Goal: Task Accomplishment & Management: Manage account settings

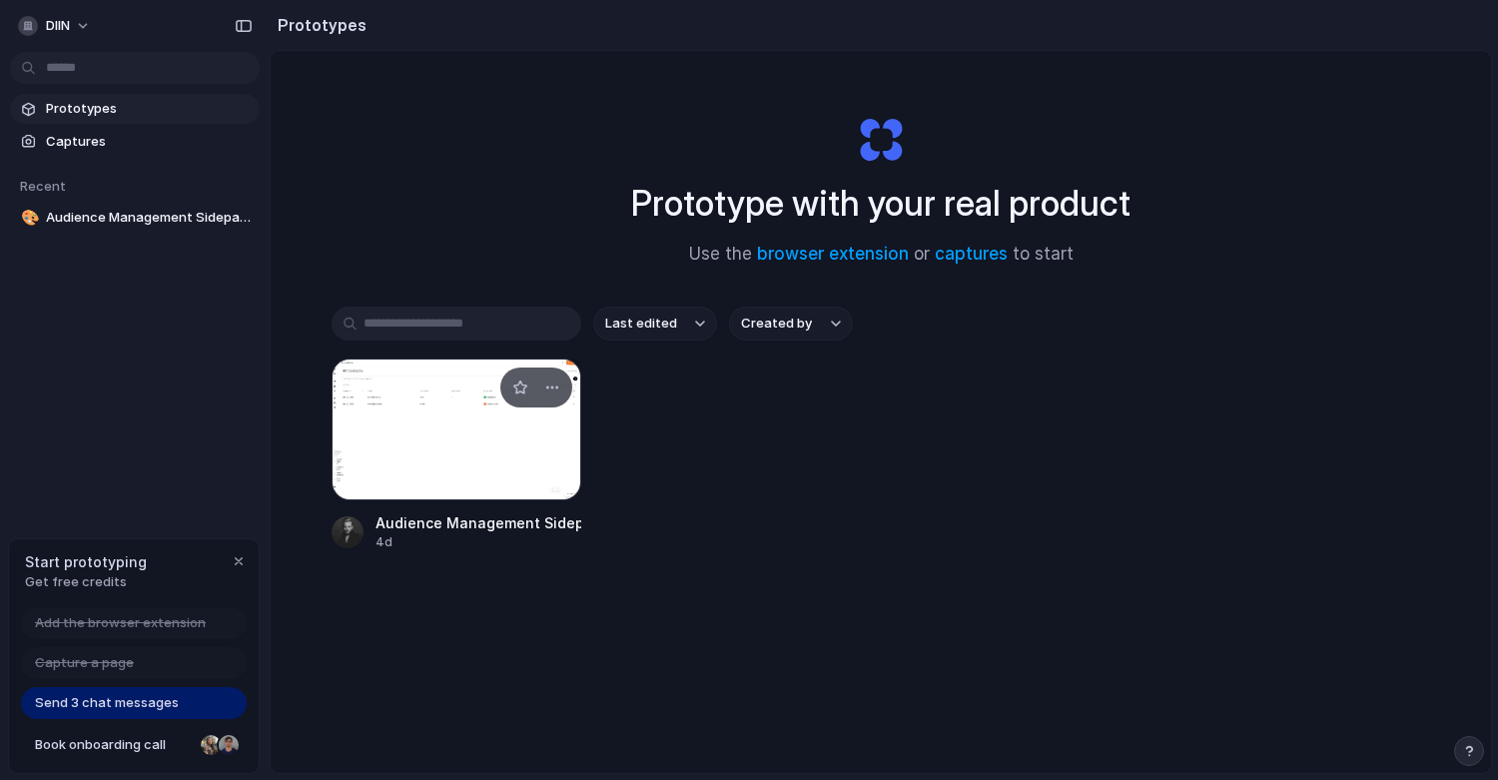
click at [467, 434] on div at bounding box center [456, 429] width 250 height 142
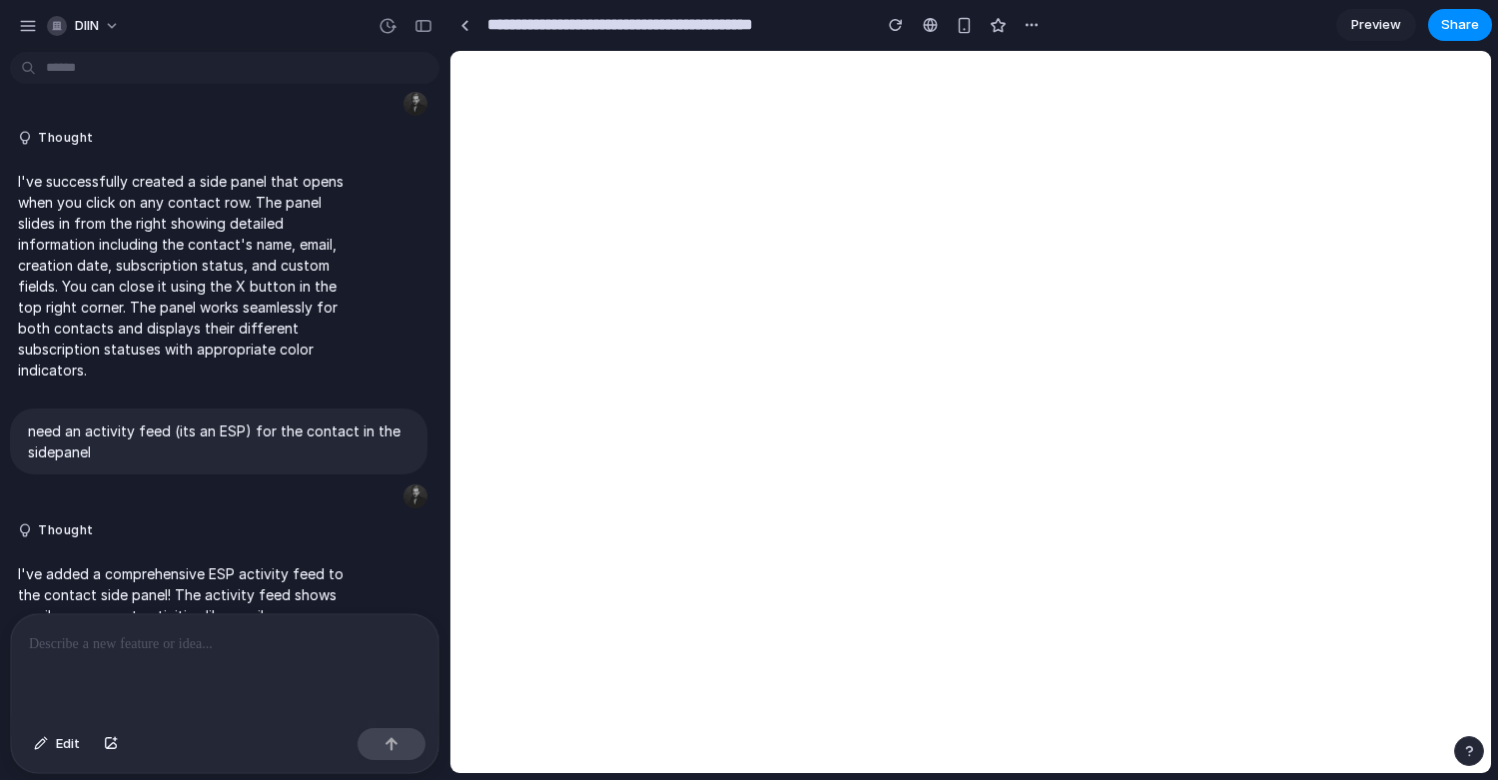
scroll to position [94, 0]
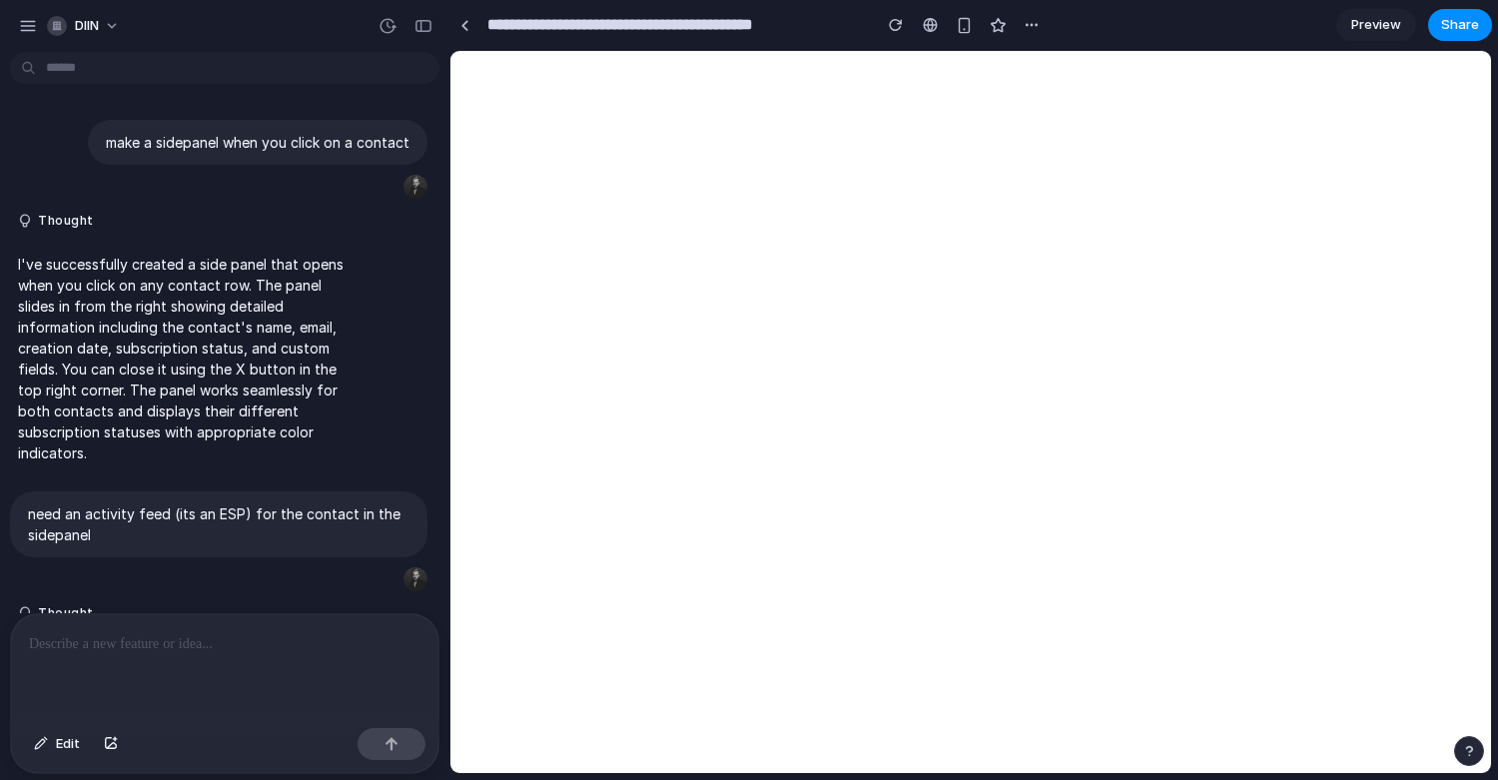
scroll to position [284, 0]
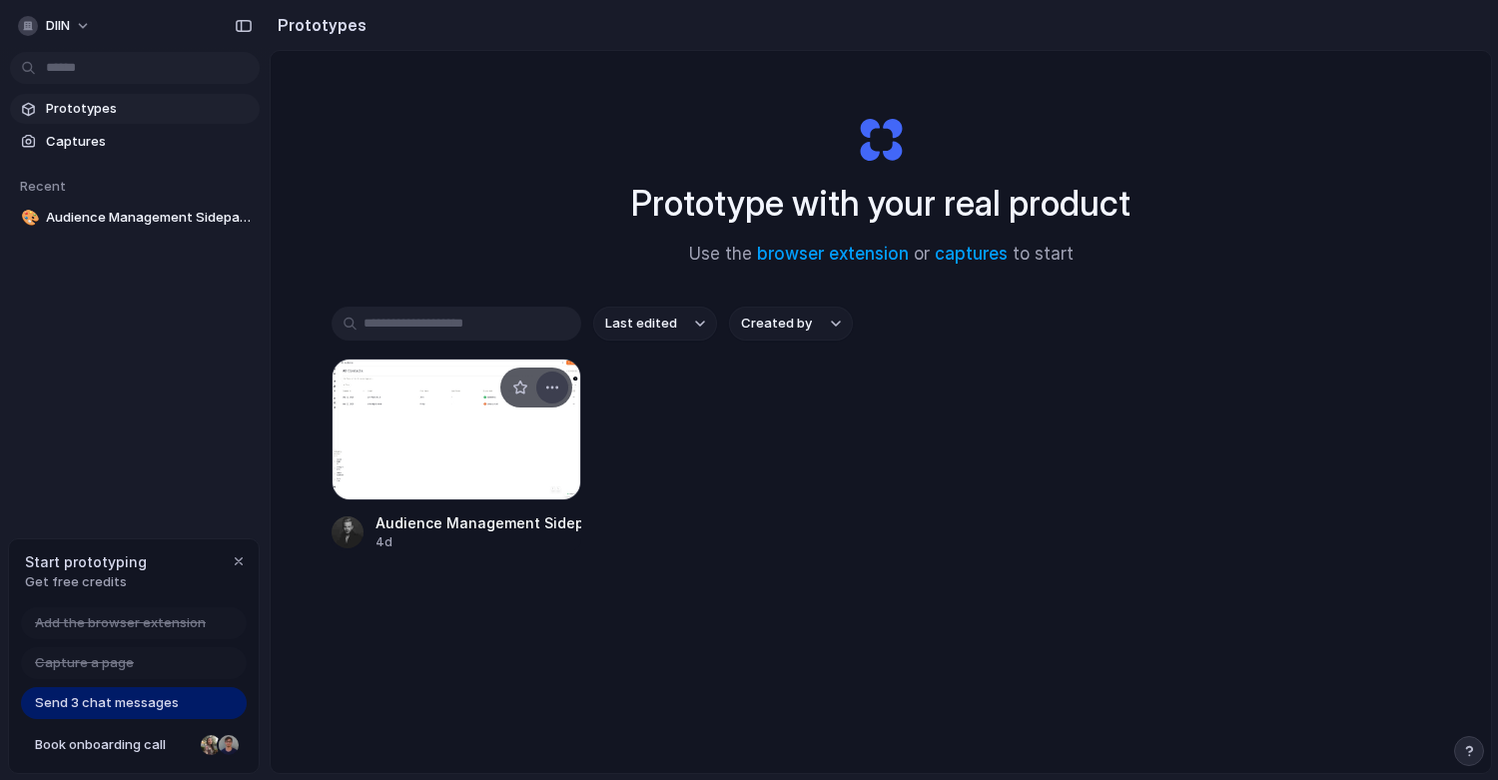
click at [547, 380] on div "button" at bounding box center [552, 387] width 16 height 16
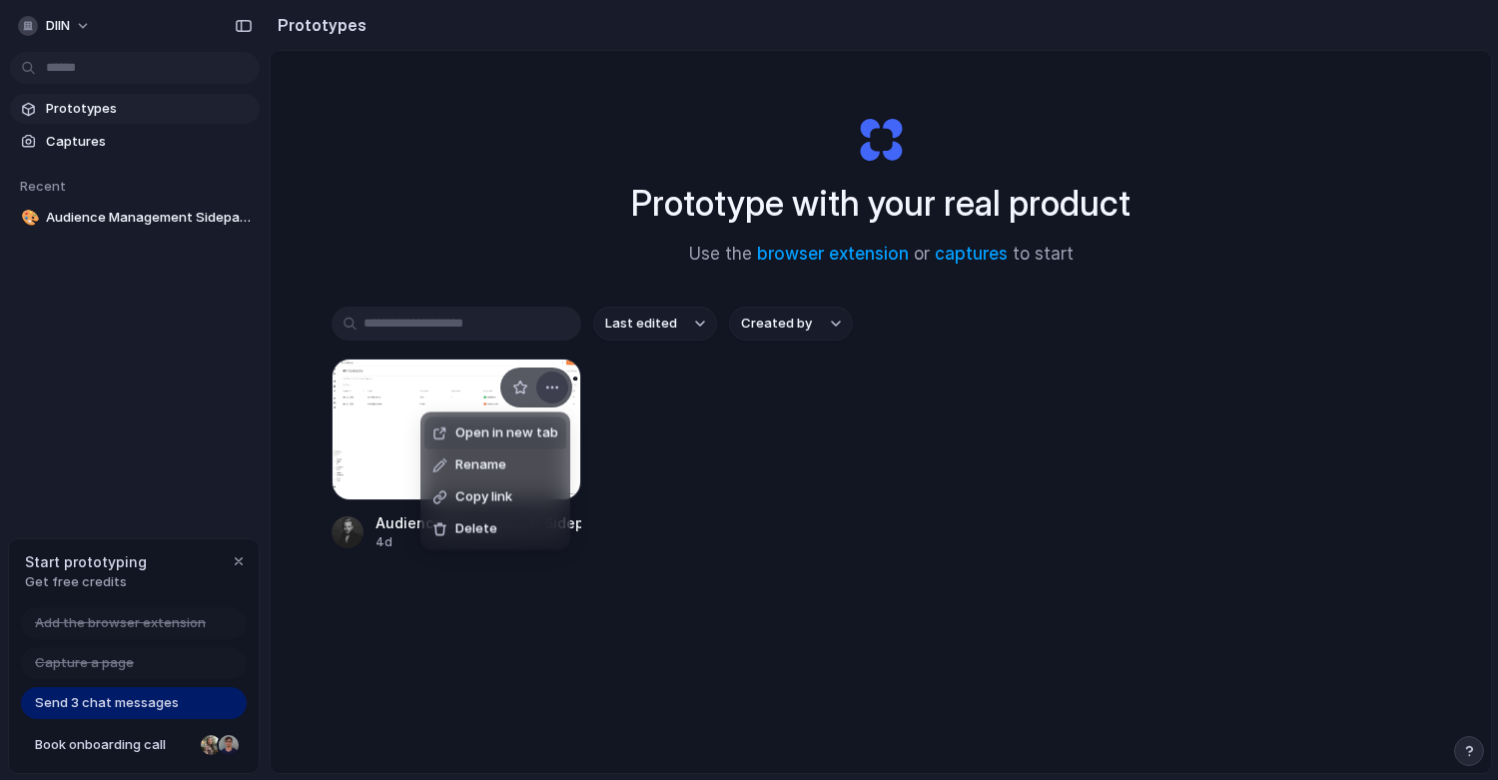
click at [547, 380] on div "Open in new tab Rename Copy link Delete" at bounding box center [749, 390] width 1498 height 780
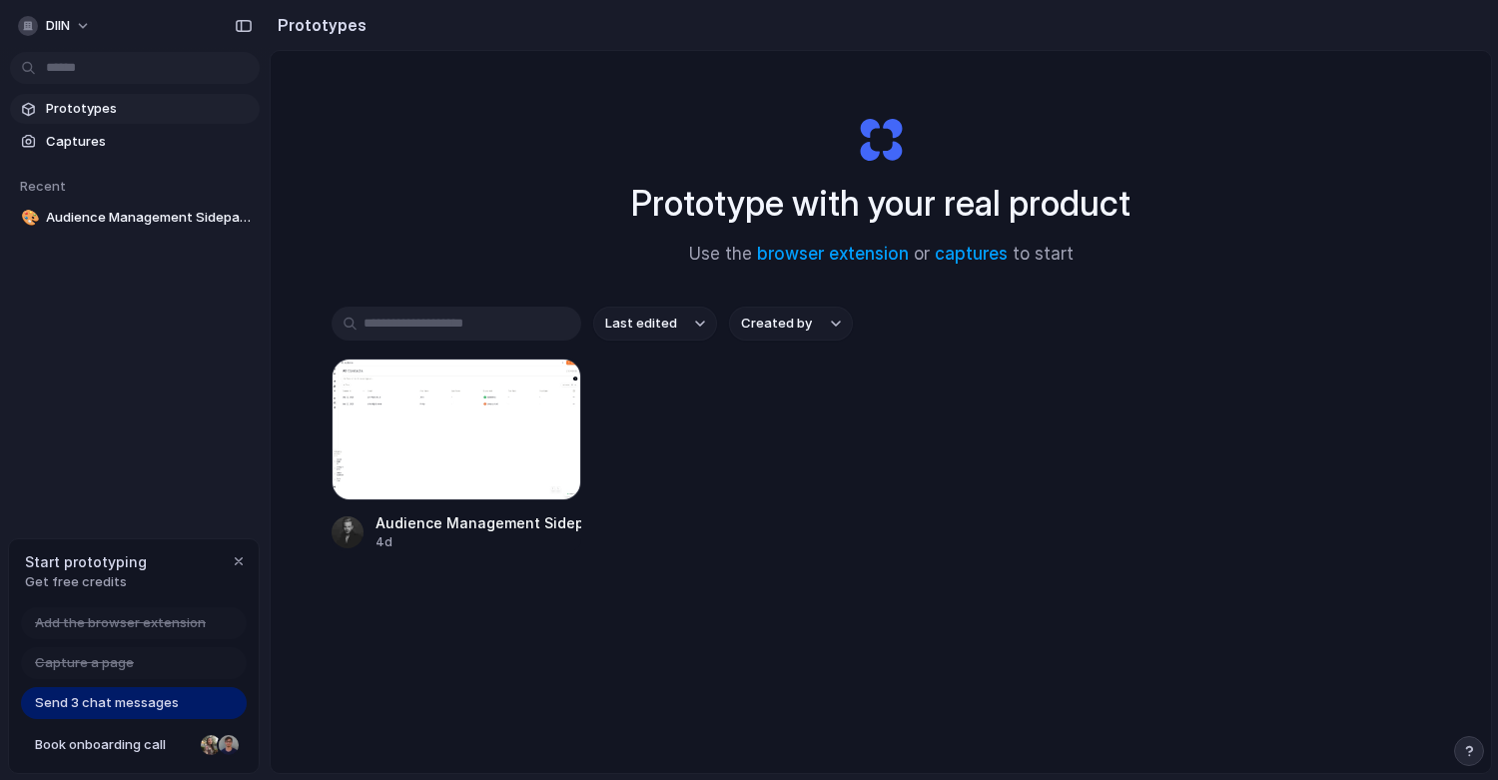
click at [124, 574] on span "Get free credits" at bounding box center [86, 582] width 122 height 20
drag, startPoint x: 141, startPoint y: 709, endPoint x: 138, endPoint y: 720, distance: 11.4
click at [138, 720] on div "Add the browser extension Capture a page Send 3 chat messages Book onboarding c…" at bounding box center [134, 690] width 250 height 166
click at [133, 697] on span "Send 3 chat messages" at bounding box center [107, 703] width 144 height 20
drag, startPoint x: 82, startPoint y: 697, endPoint x: 211, endPoint y: 693, distance: 128.8
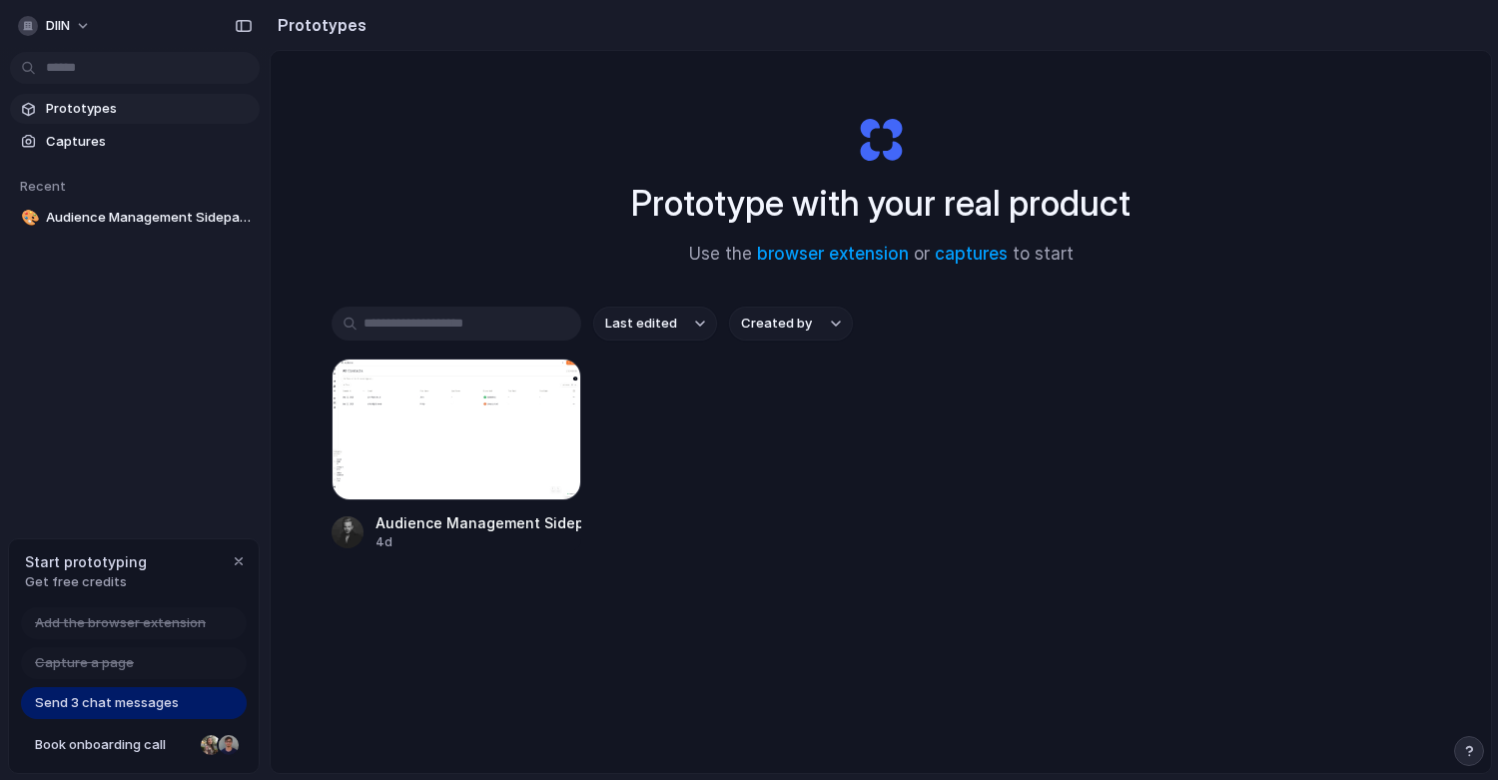
click at [210, 692] on div "Send 3 chat messages" at bounding box center [134, 703] width 226 height 32
click at [211, 693] on div "Send 3 chat messages" at bounding box center [134, 703] width 226 height 32
drag, startPoint x: 82, startPoint y: 575, endPoint x: 174, endPoint y: 574, distance: 91.9
click at [170, 574] on div "Start prototyping Get free credits" at bounding box center [134, 571] width 250 height 65
click at [85, 18] on button "DIIN" at bounding box center [55, 26] width 91 height 32
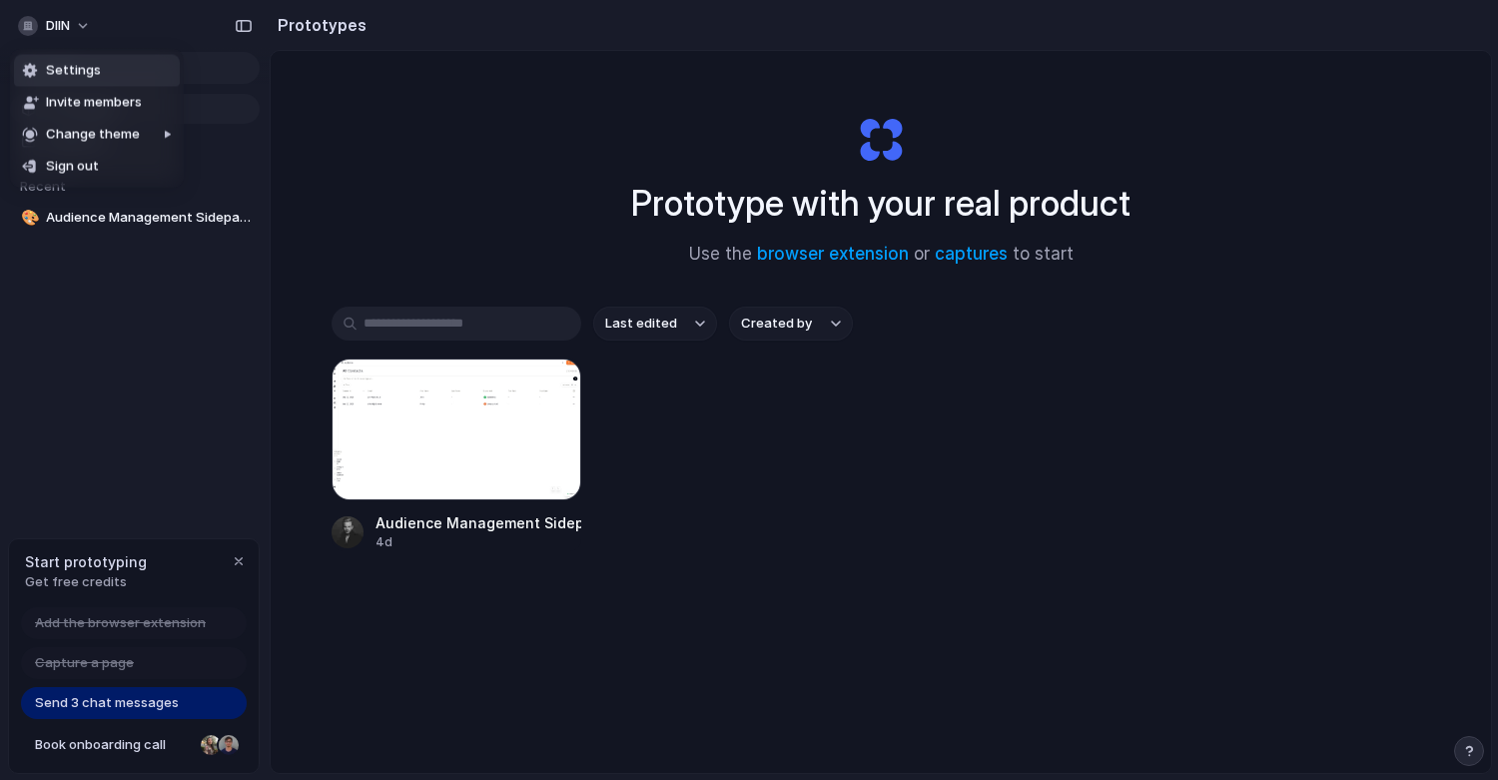
click at [69, 61] on span "Settings" at bounding box center [73, 71] width 55 height 20
drag, startPoint x: 761, startPoint y: 78, endPoint x: 1011, endPoint y: 315, distance: 345.3
click at [1007, 309] on div "Prototype with your real product Use the browser extension or captures to start…" at bounding box center [881, 465] width 1220 height 828
click at [1011, 315] on div "Last edited Created by" at bounding box center [880, 323] width 1098 height 34
